Goal: Navigation & Orientation: Find specific page/section

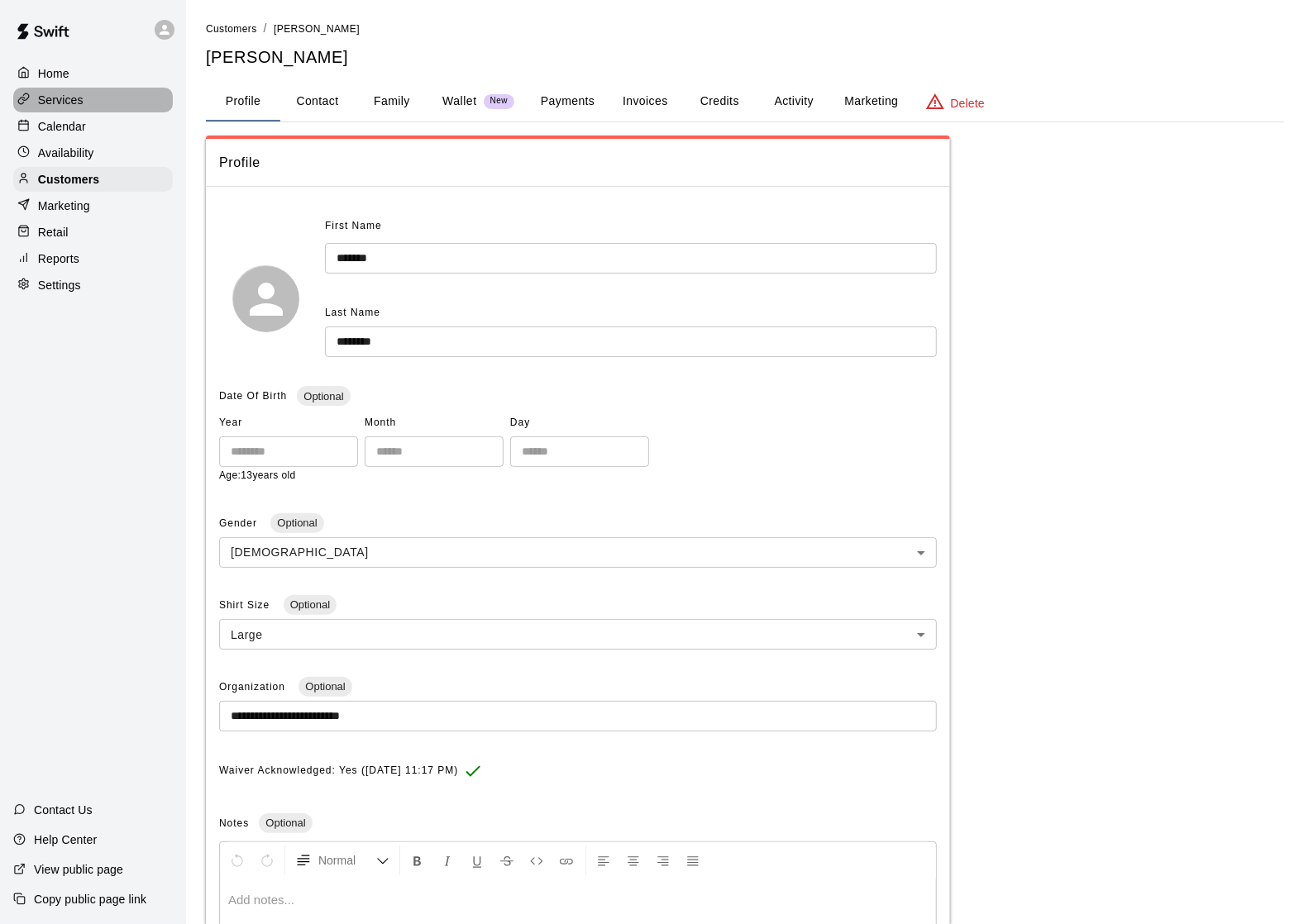
click at [86, 105] on div "Services" at bounding box center [93, 100] width 160 height 25
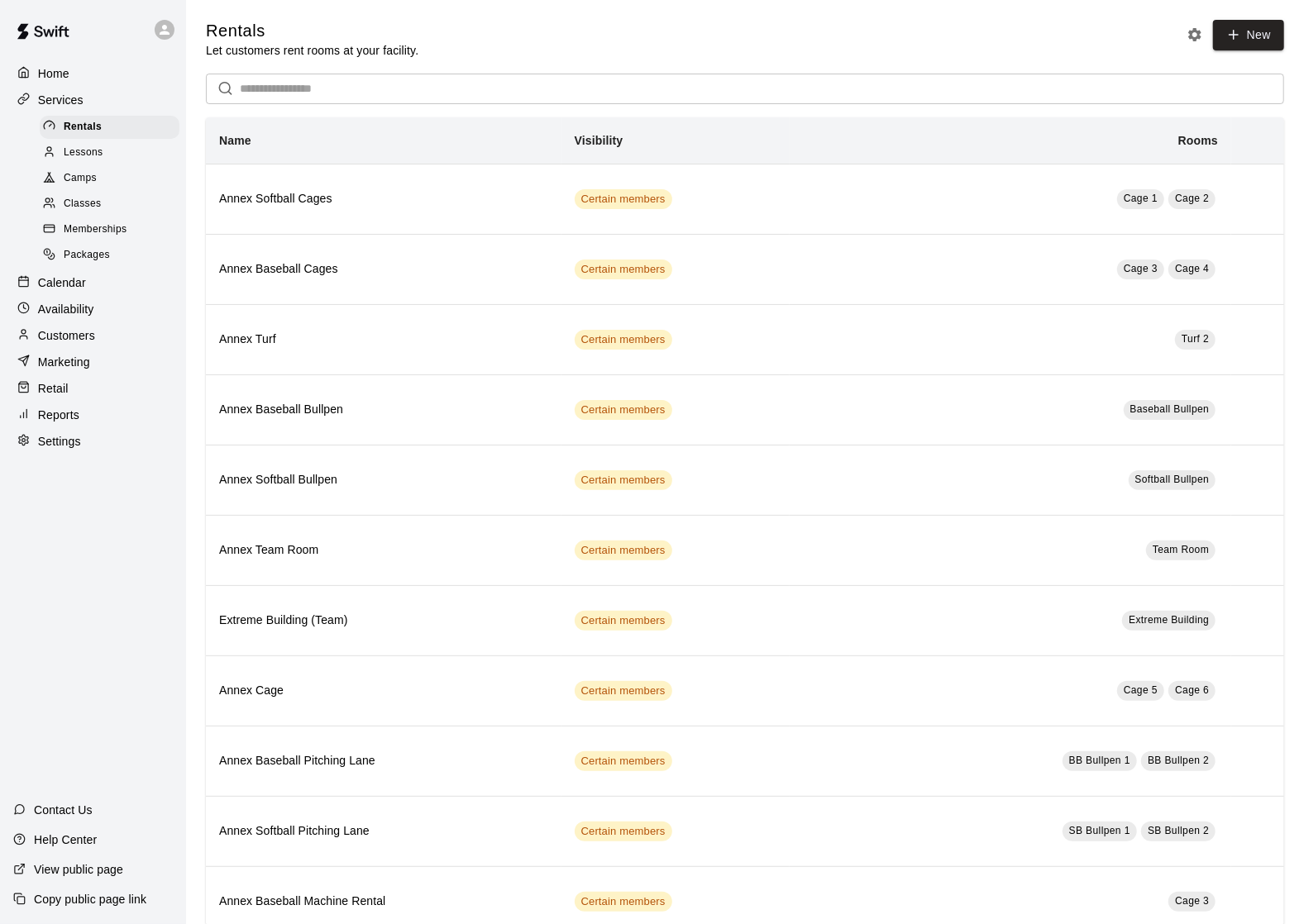
click at [106, 205] on div "Classes" at bounding box center [109, 204] width 140 height 23
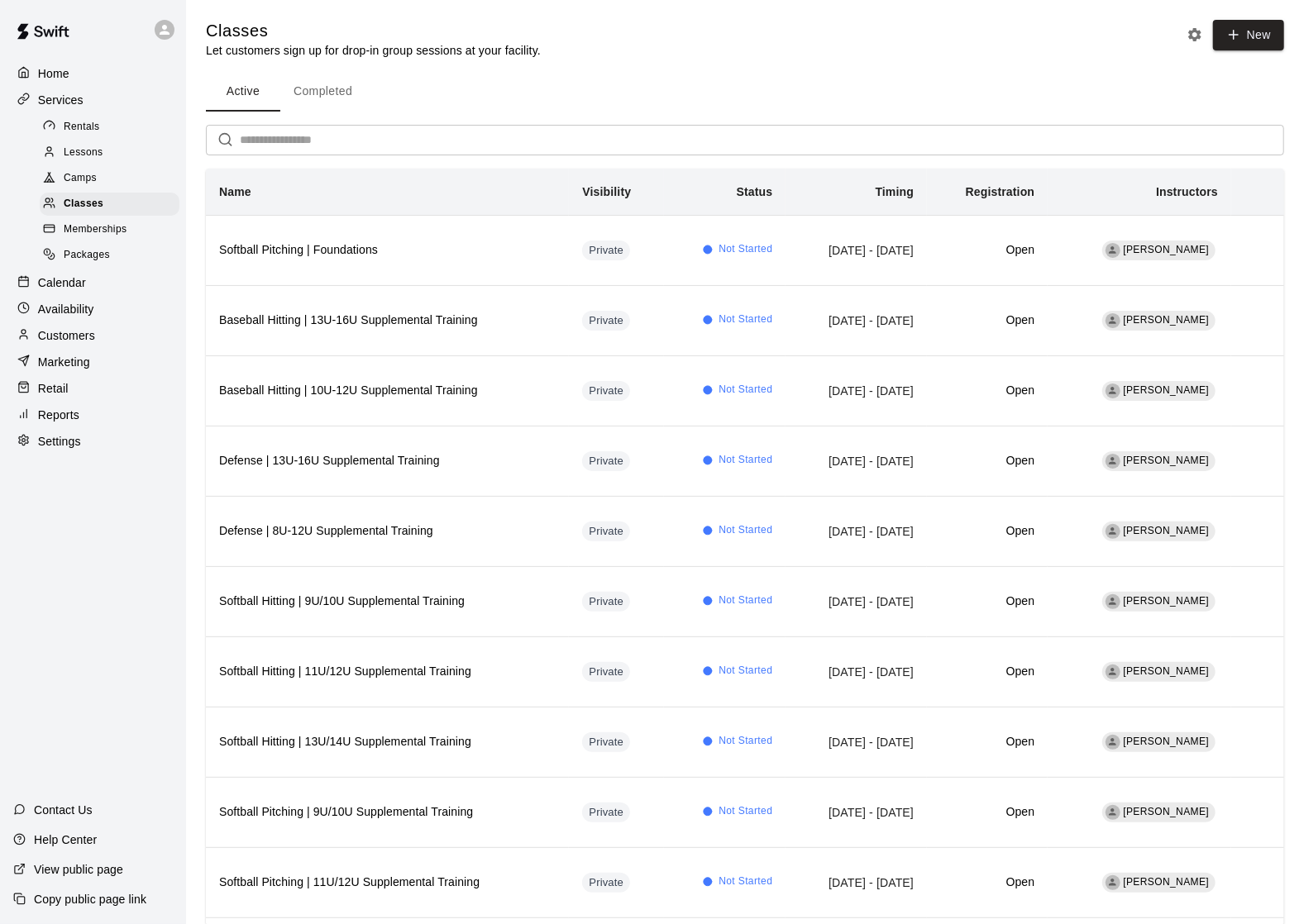
click at [86, 341] on p "Customers" at bounding box center [66, 336] width 57 height 17
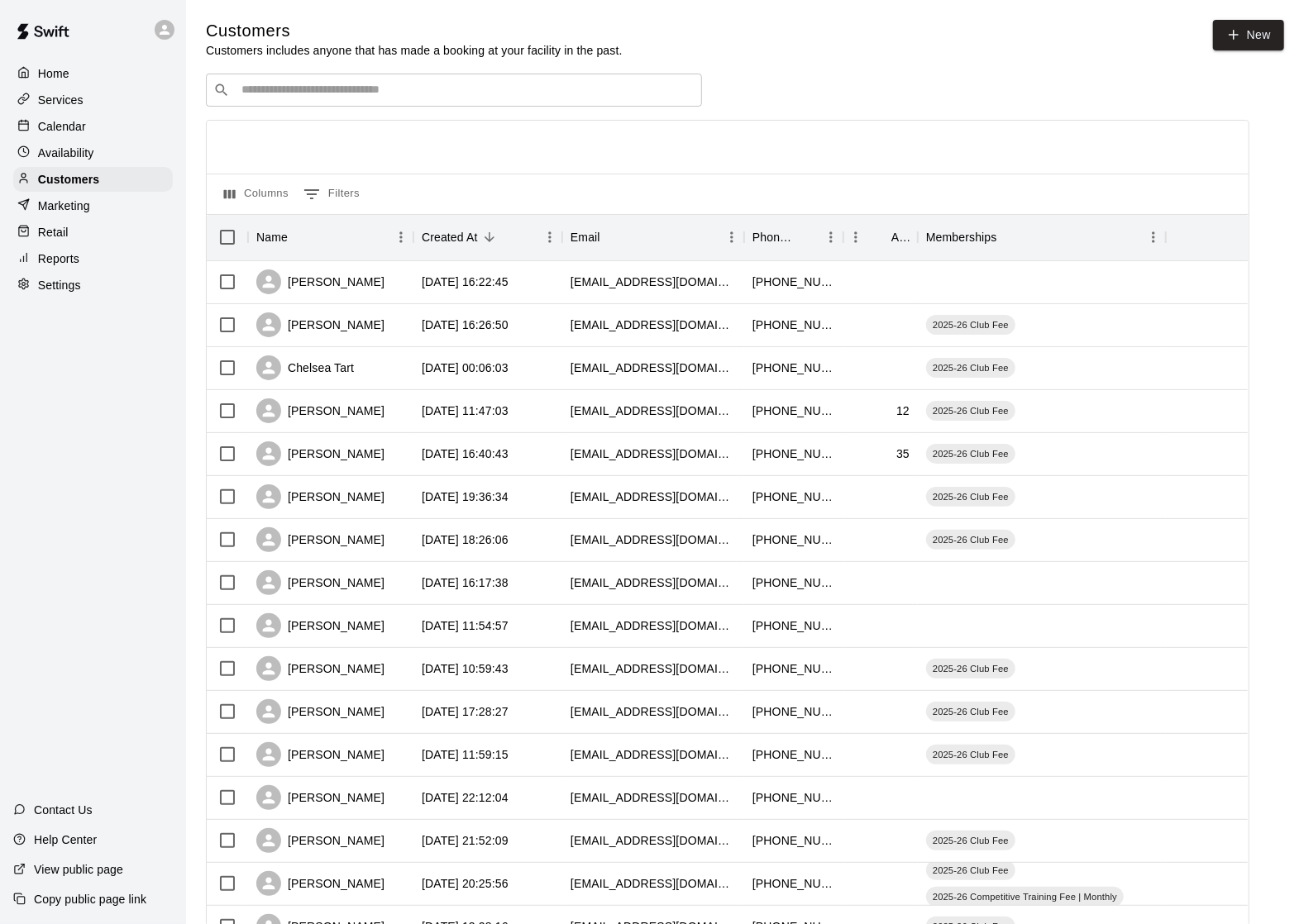
click at [326, 94] on input "Search customers by name or email" at bounding box center [465, 90] width 458 height 17
type input "*******"
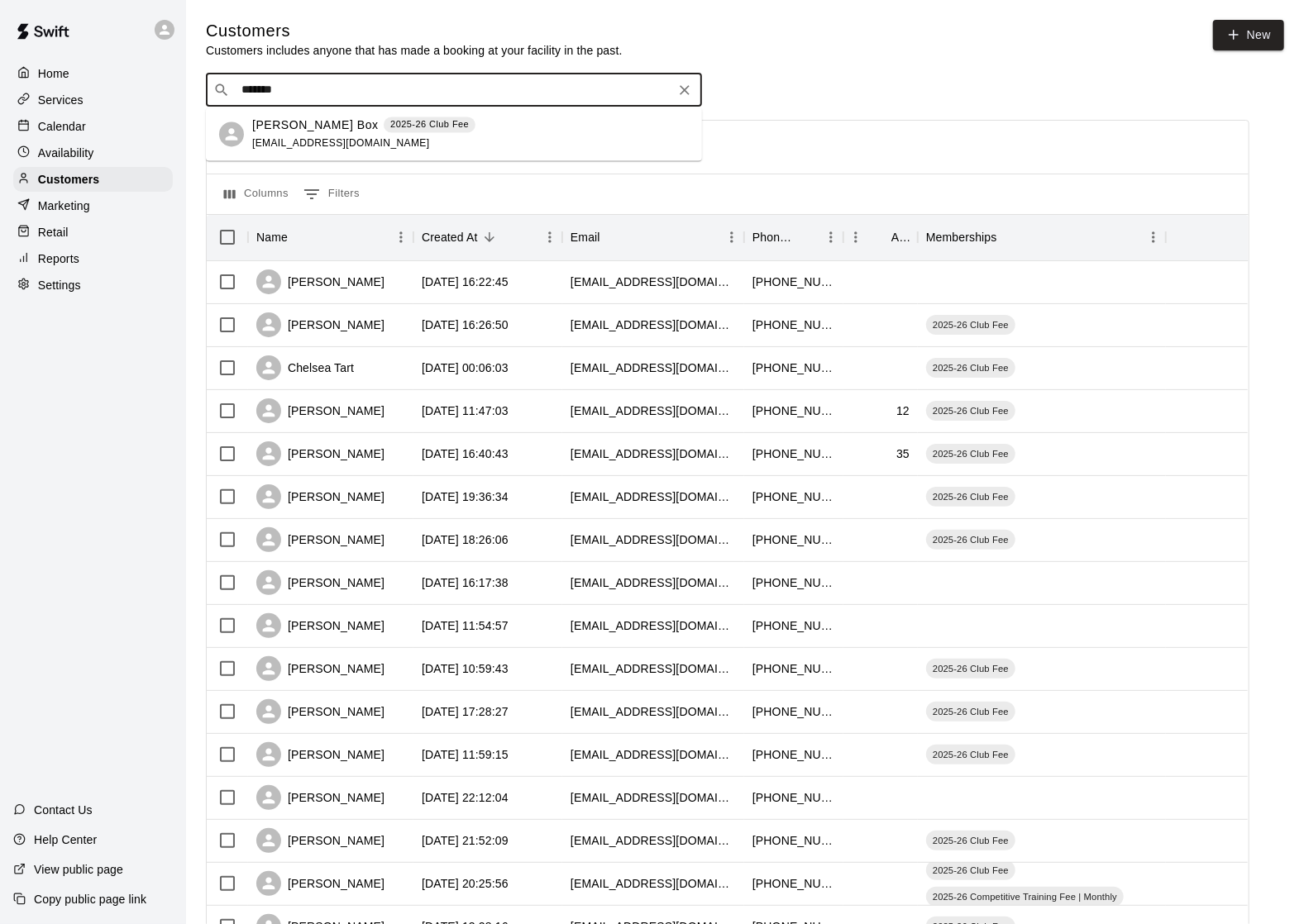
click at [301, 137] on span "[EMAIL_ADDRESS][DOMAIN_NAME]" at bounding box center [341, 142] width 177 height 11
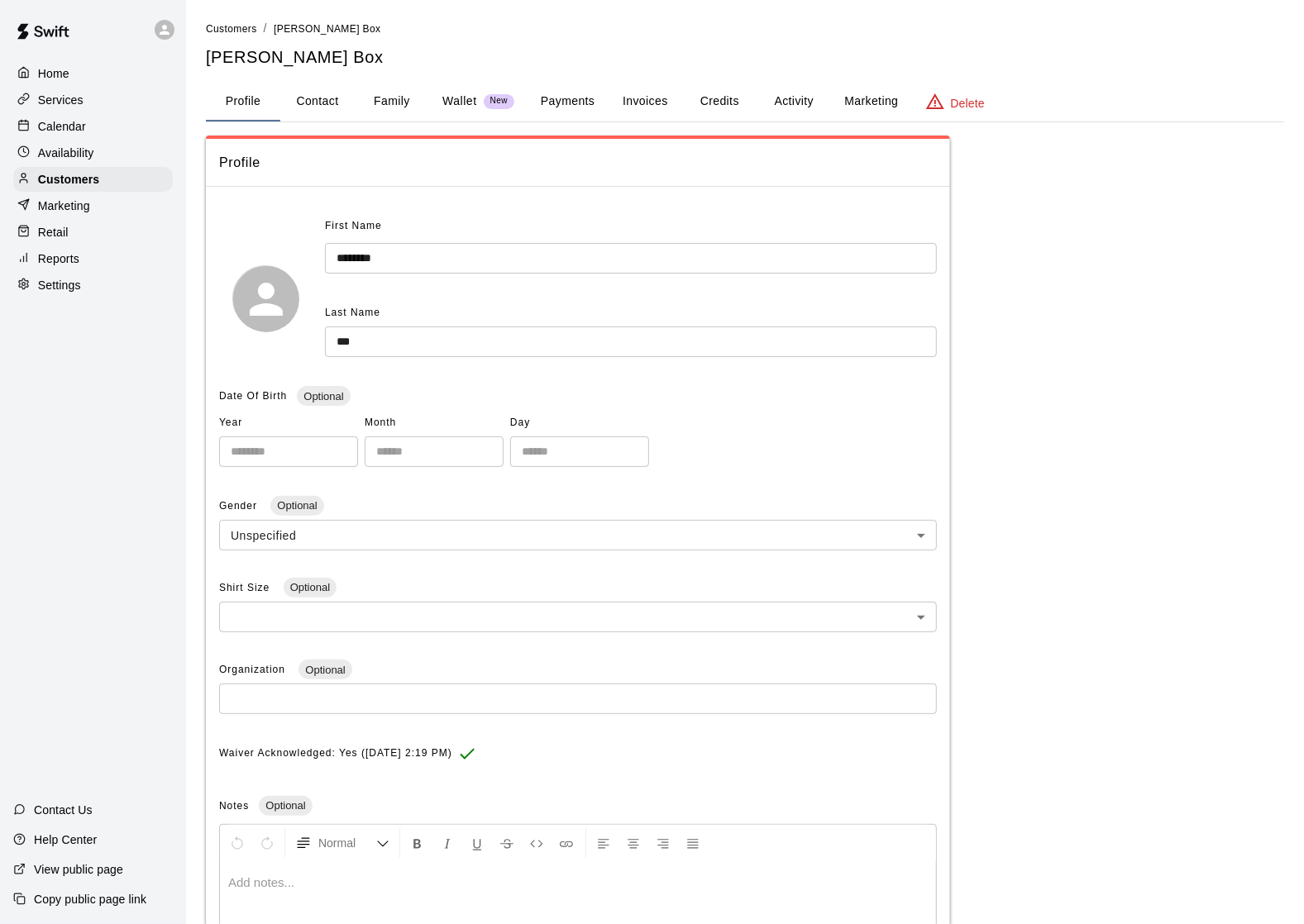
click at [656, 96] on button "Invoices" at bounding box center [645, 101] width 75 height 40
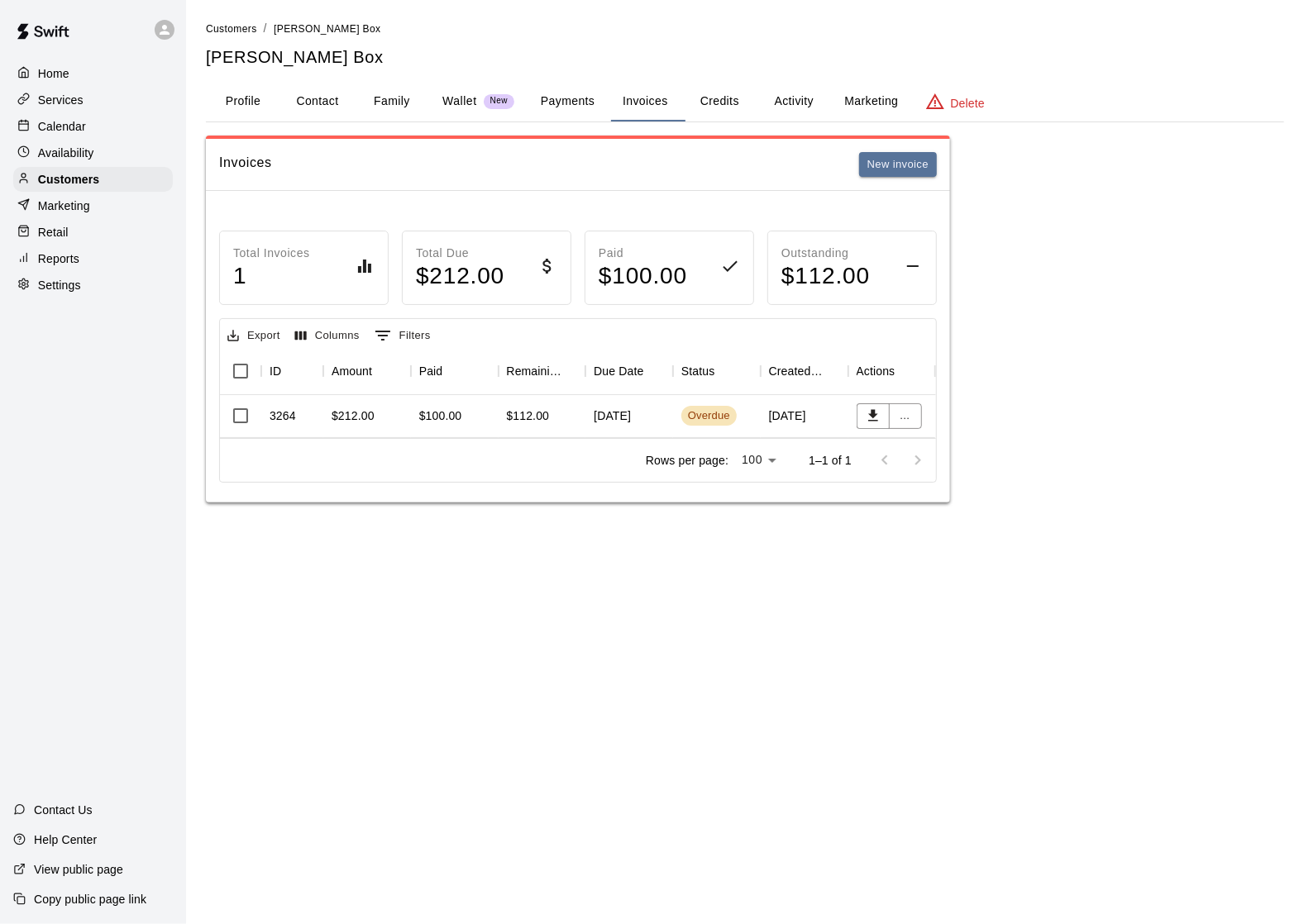
click at [68, 104] on p "Services" at bounding box center [61, 99] width 46 height 17
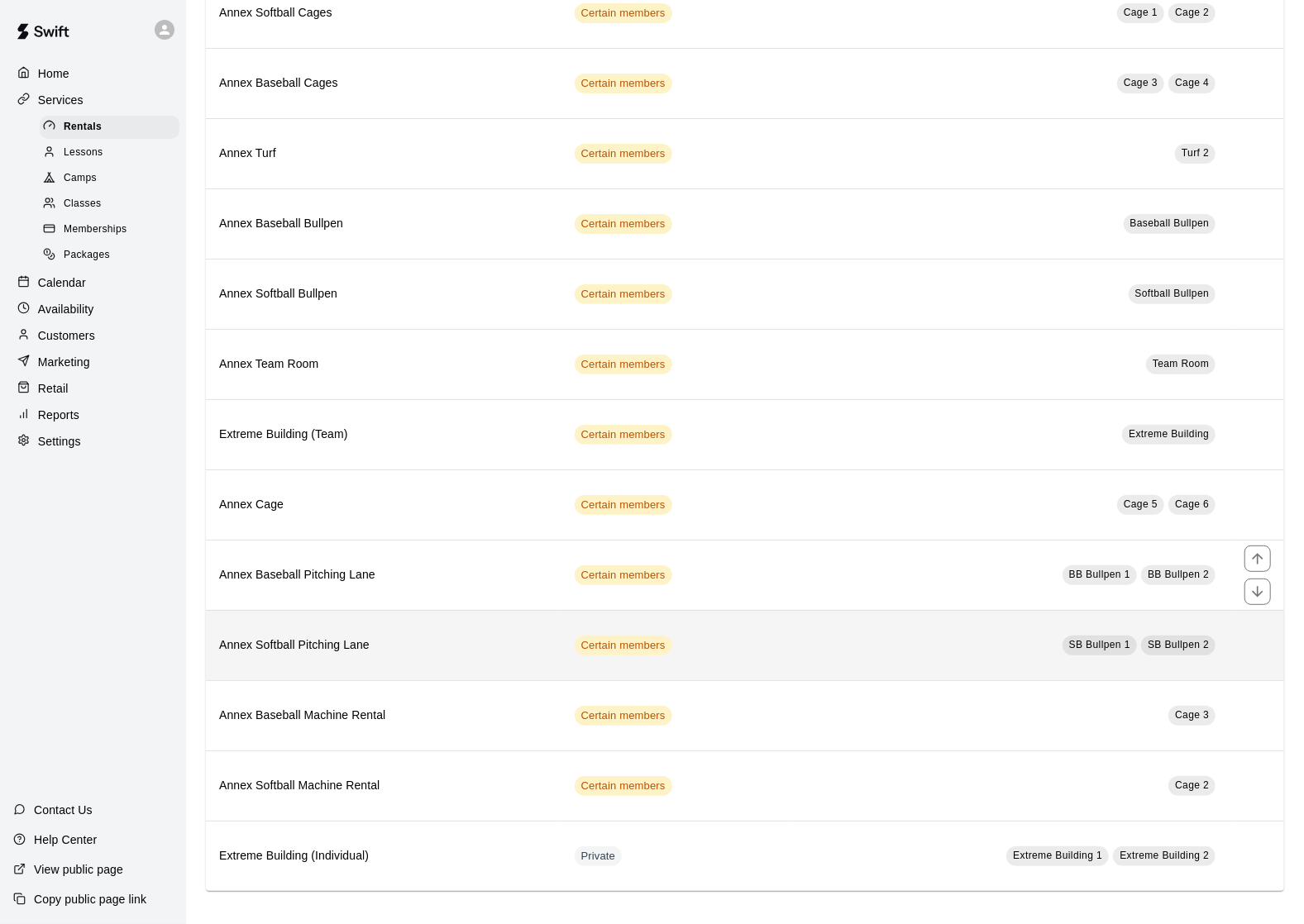
scroll to position [348, 0]
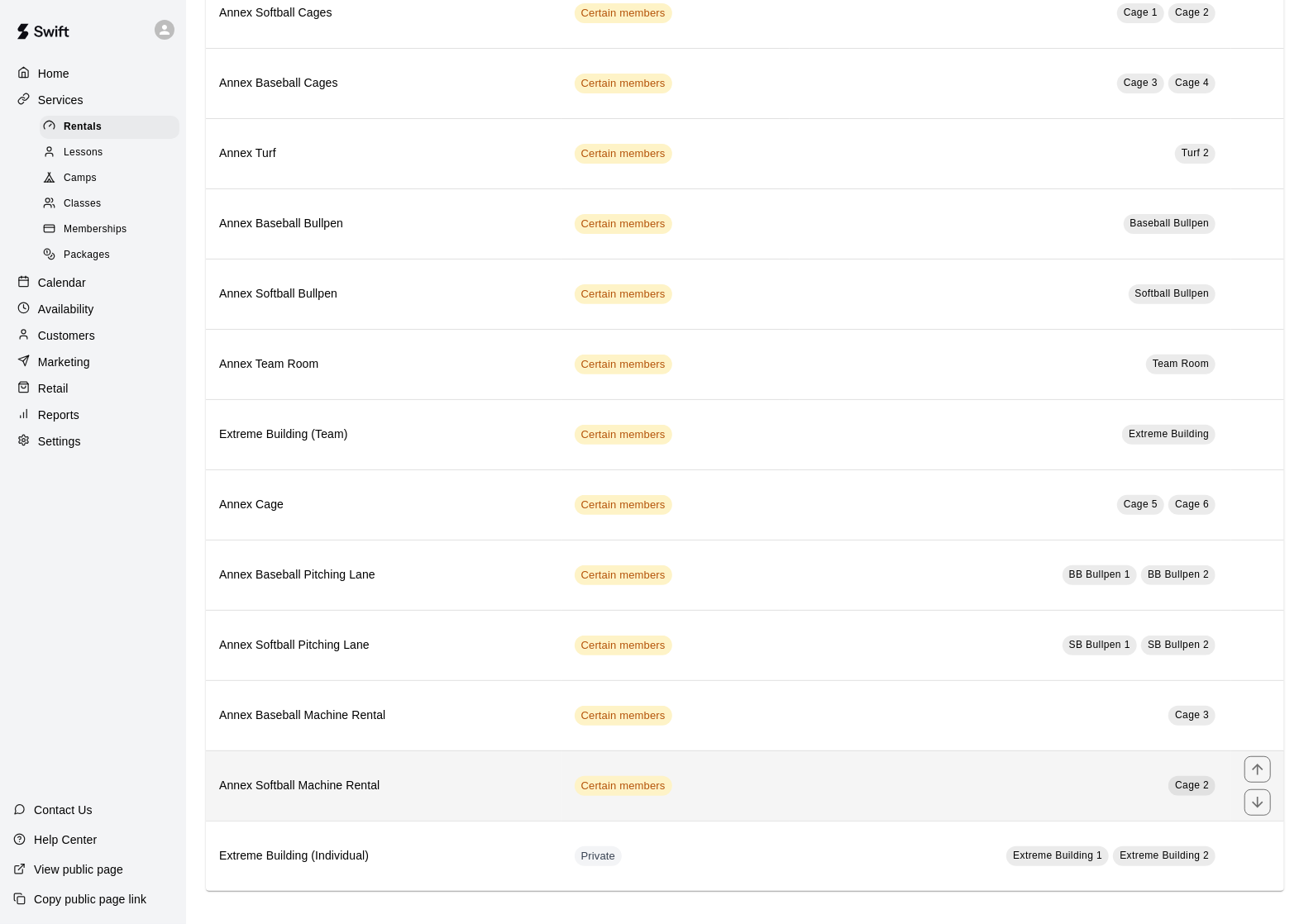
click at [318, 794] on th "Annex Softball Machine Rental" at bounding box center [383, 785] width 356 height 70
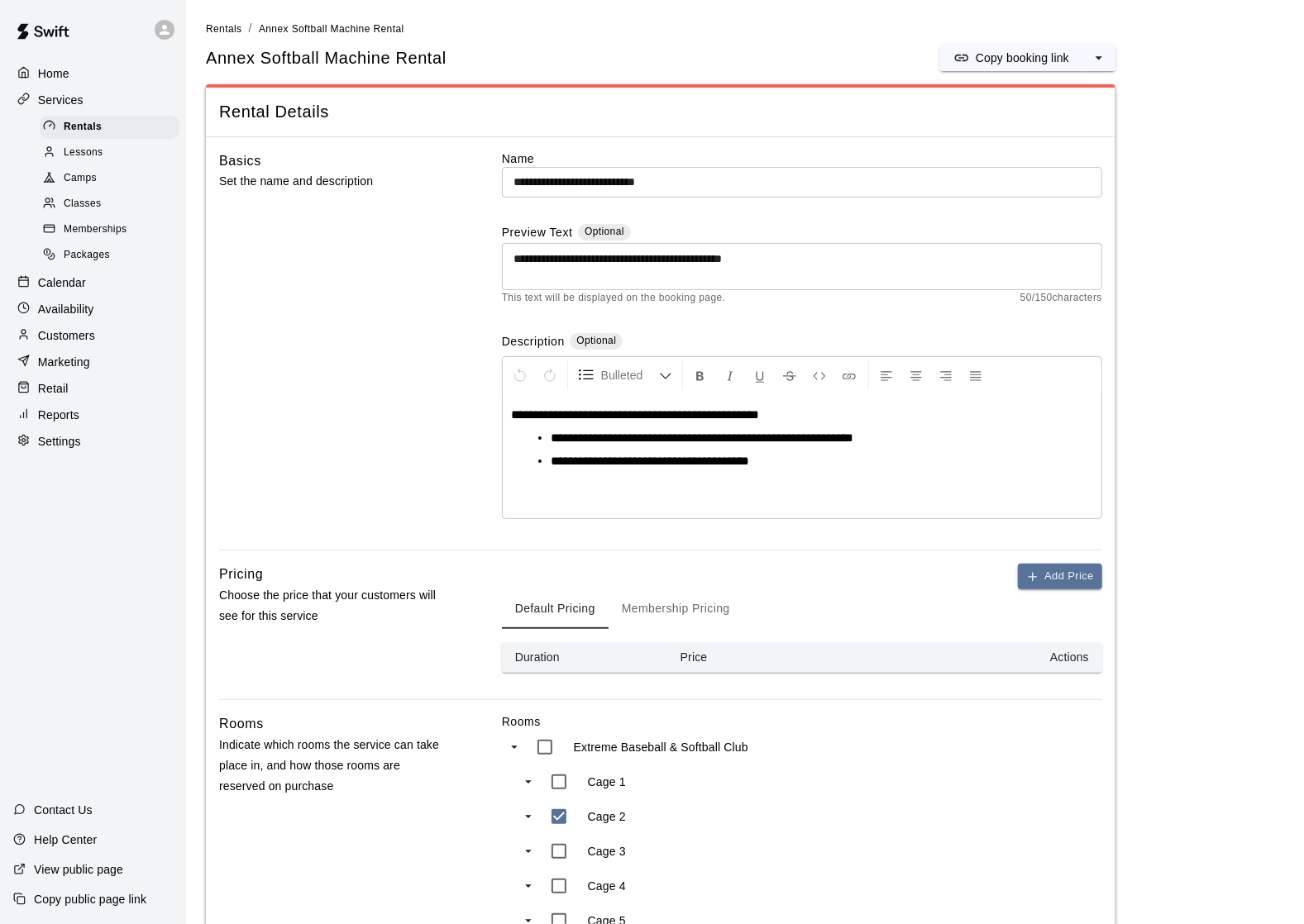
click at [119, 70] on div "Home" at bounding box center [93, 74] width 160 height 25
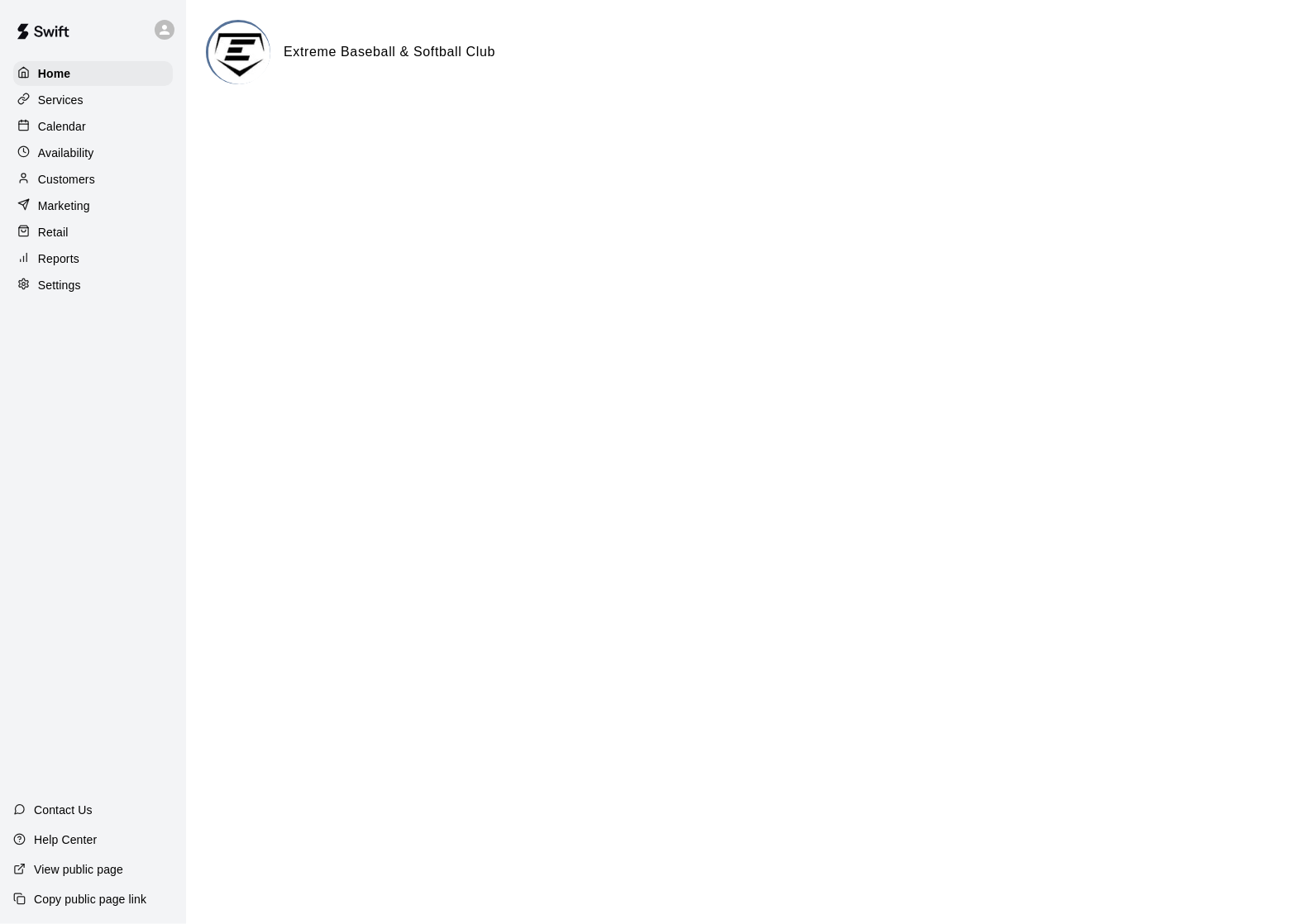
click at [84, 133] on p "Calendar" at bounding box center [62, 126] width 48 height 17
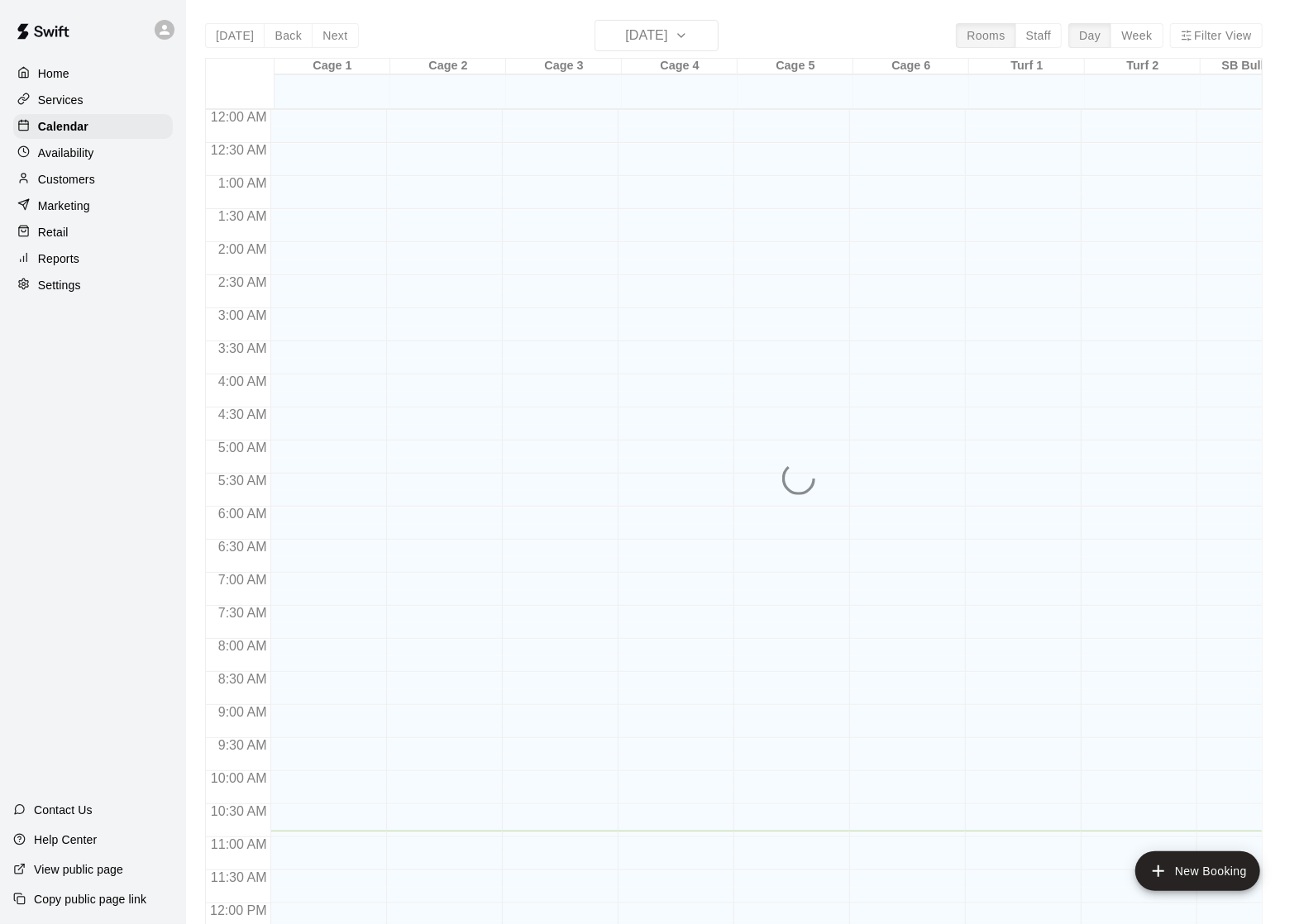
scroll to position [704, 0]
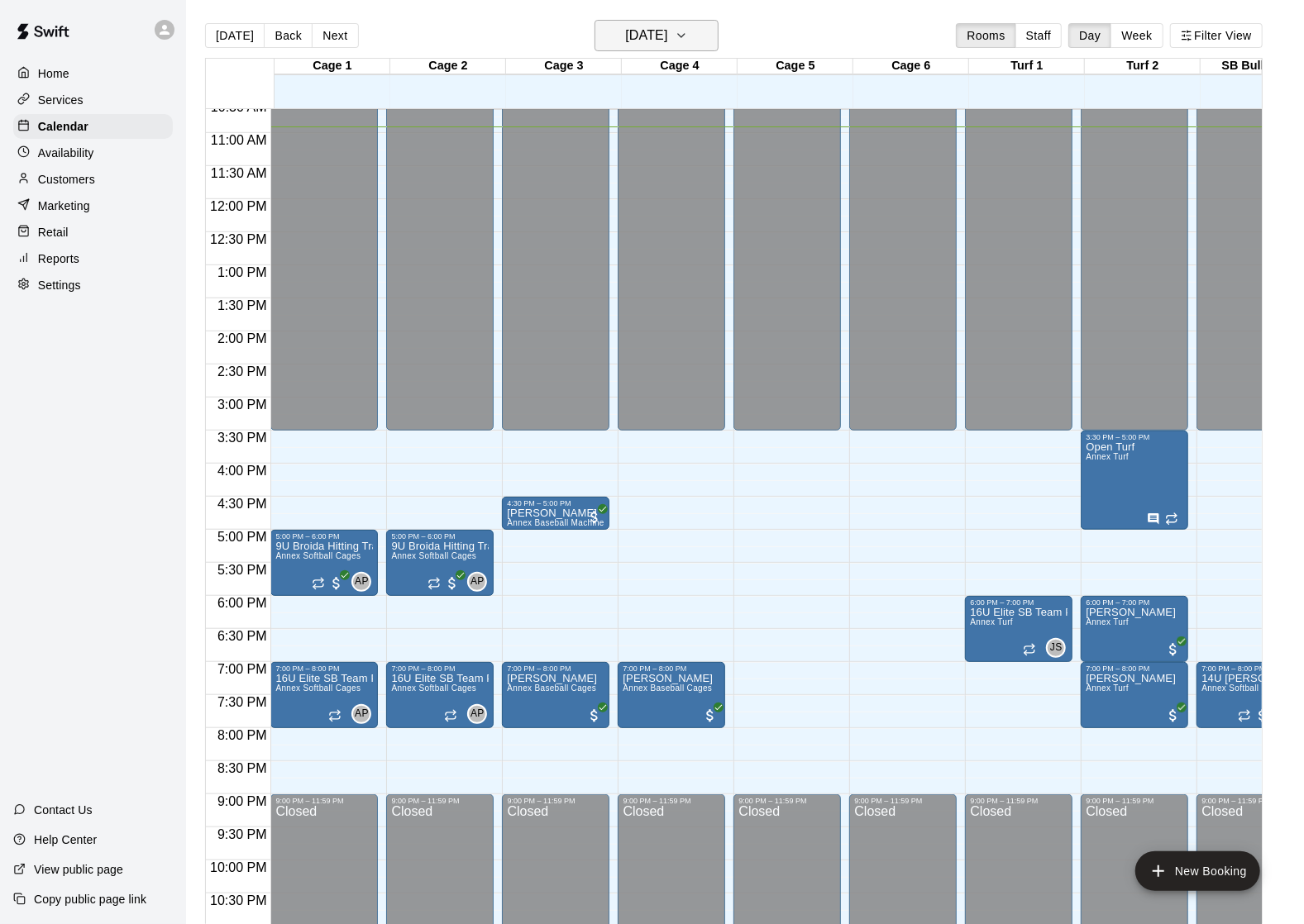
click at [663, 37] on h6 "[DATE]" at bounding box center [646, 35] width 42 height 23
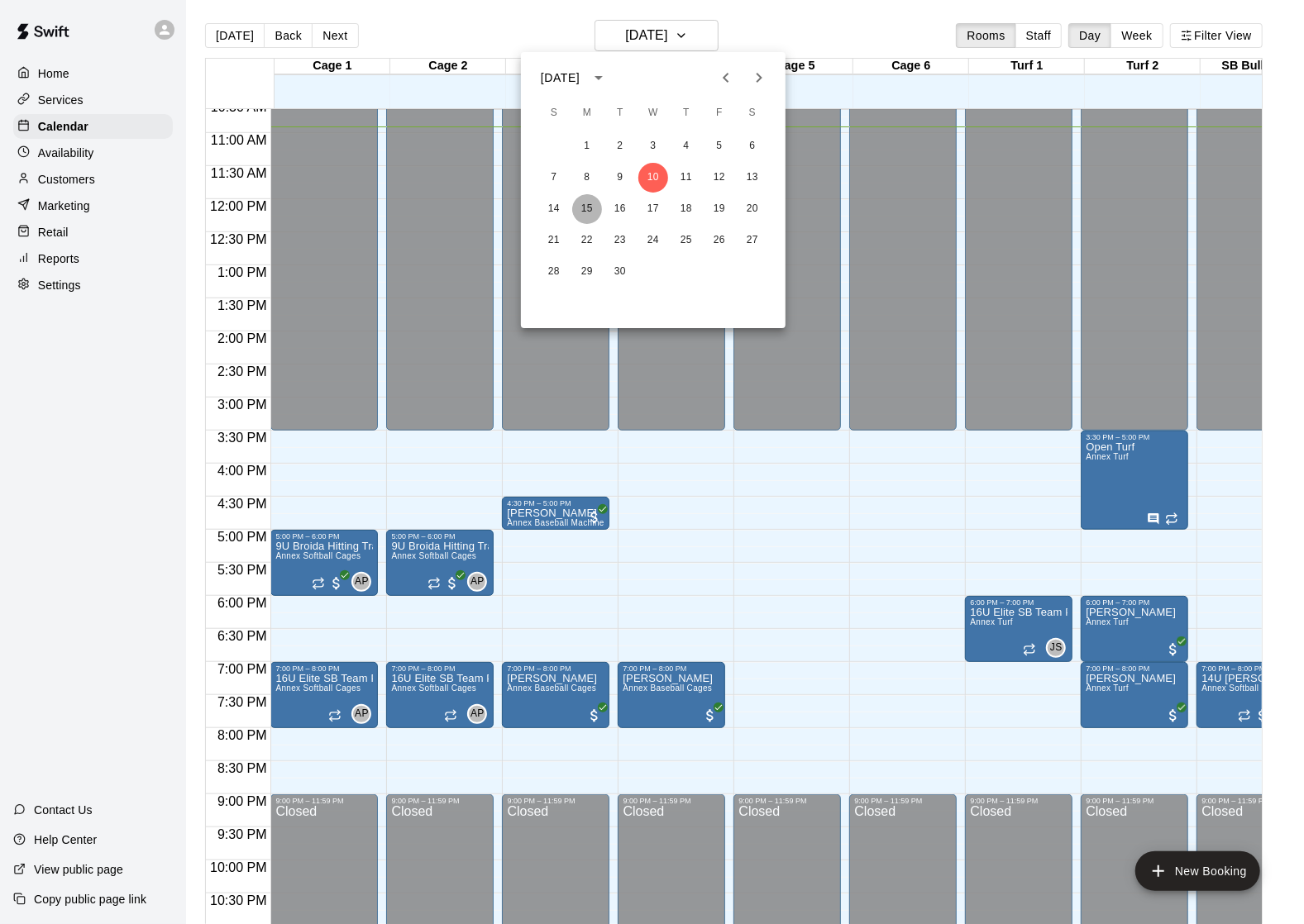
click at [583, 208] on button "15" at bounding box center [587, 209] width 30 height 30
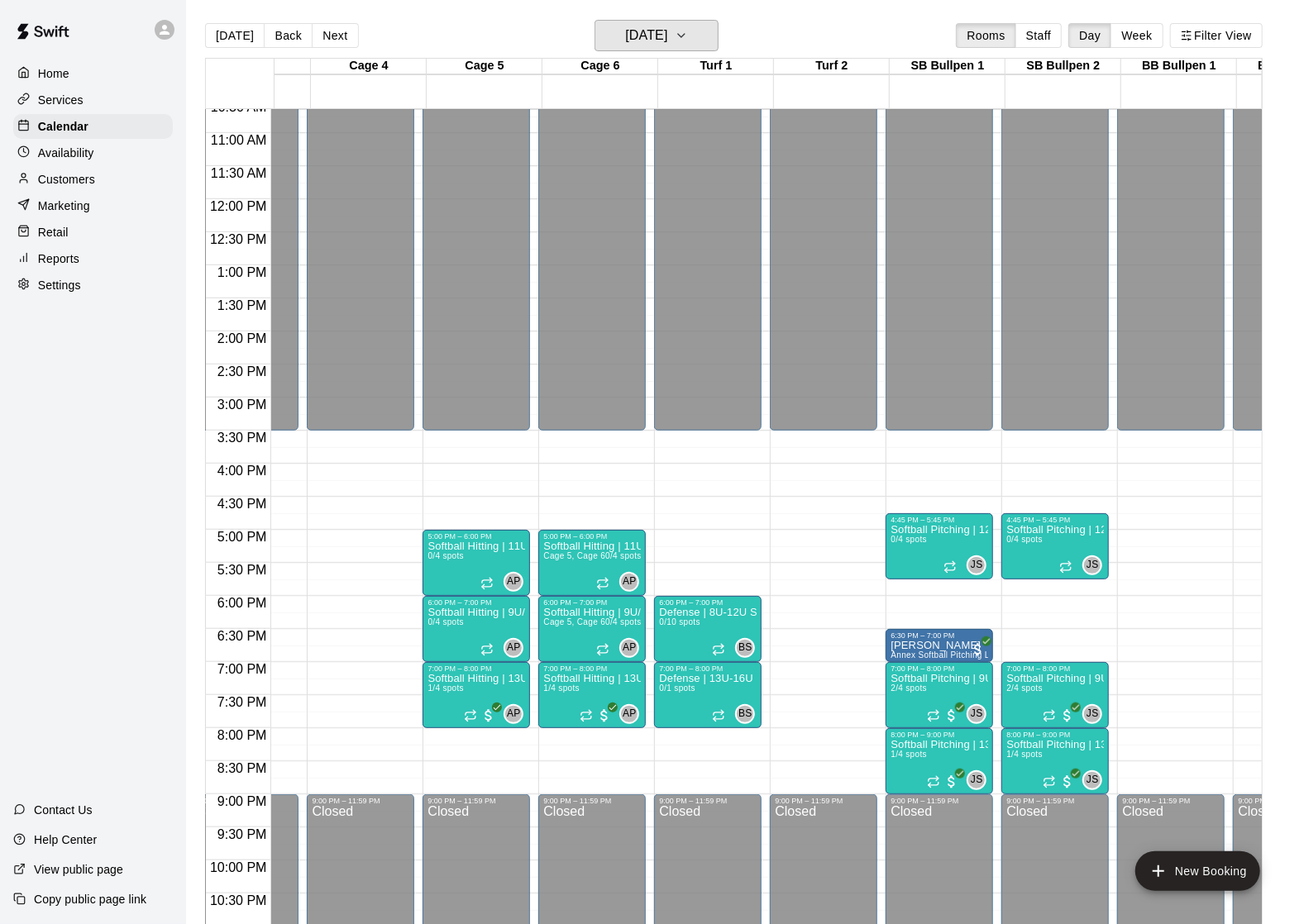
scroll to position [0, 0]
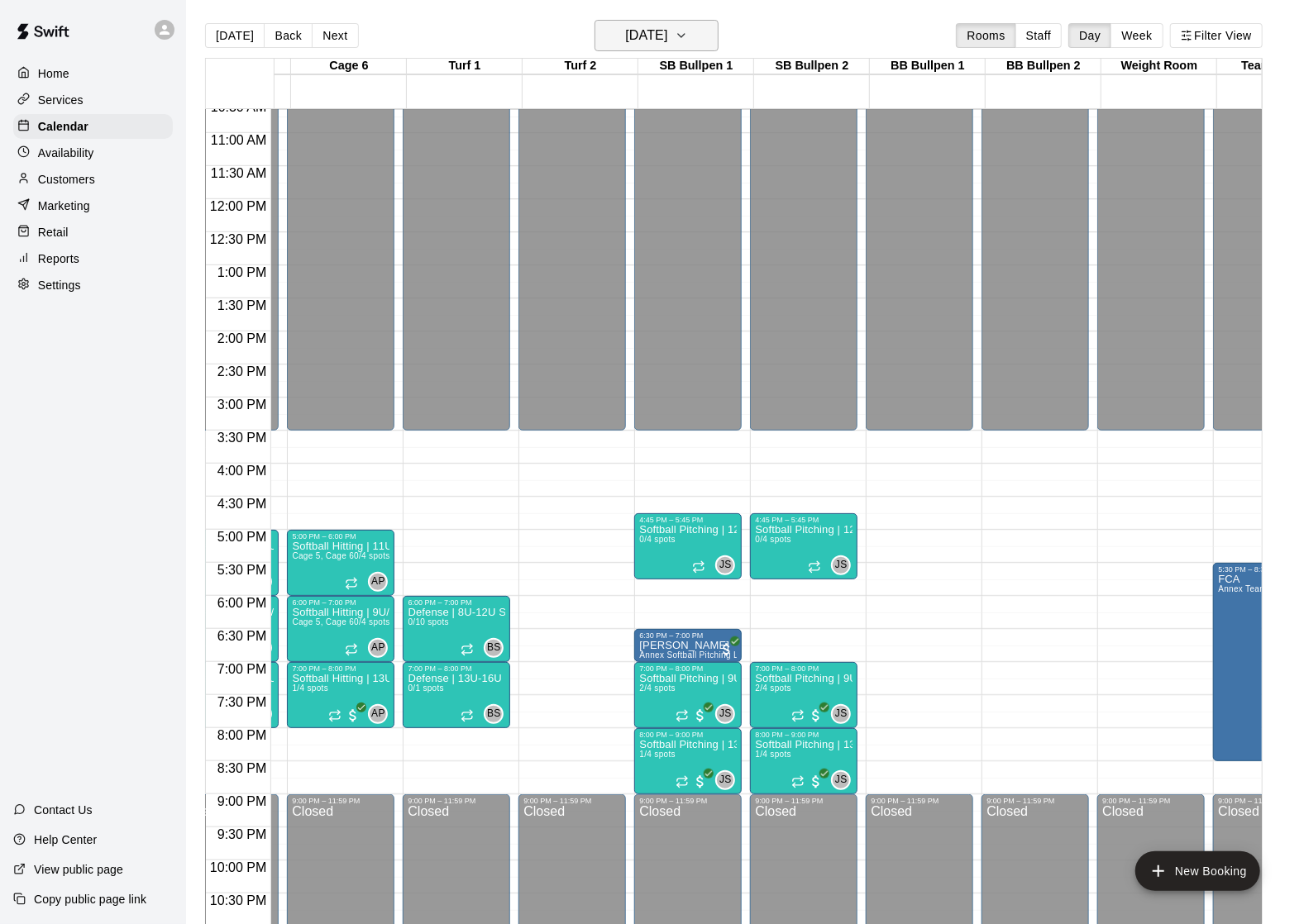
click at [656, 34] on h6 "[DATE]" at bounding box center [646, 35] width 42 height 23
